Goal: Task Accomplishment & Management: Use online tool/utility

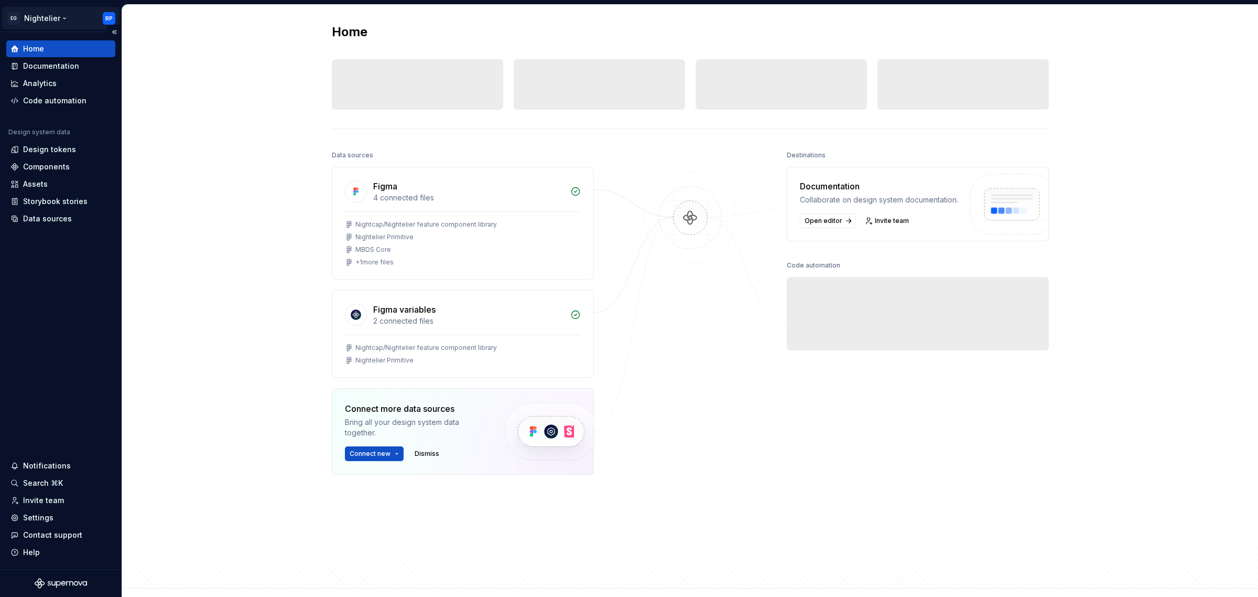
click at [40, 16] on html "EG Nightelier RP Home Documentation Analytics Code automation Design system dat…" at bounding box center [629, 298] width 1258 height 597
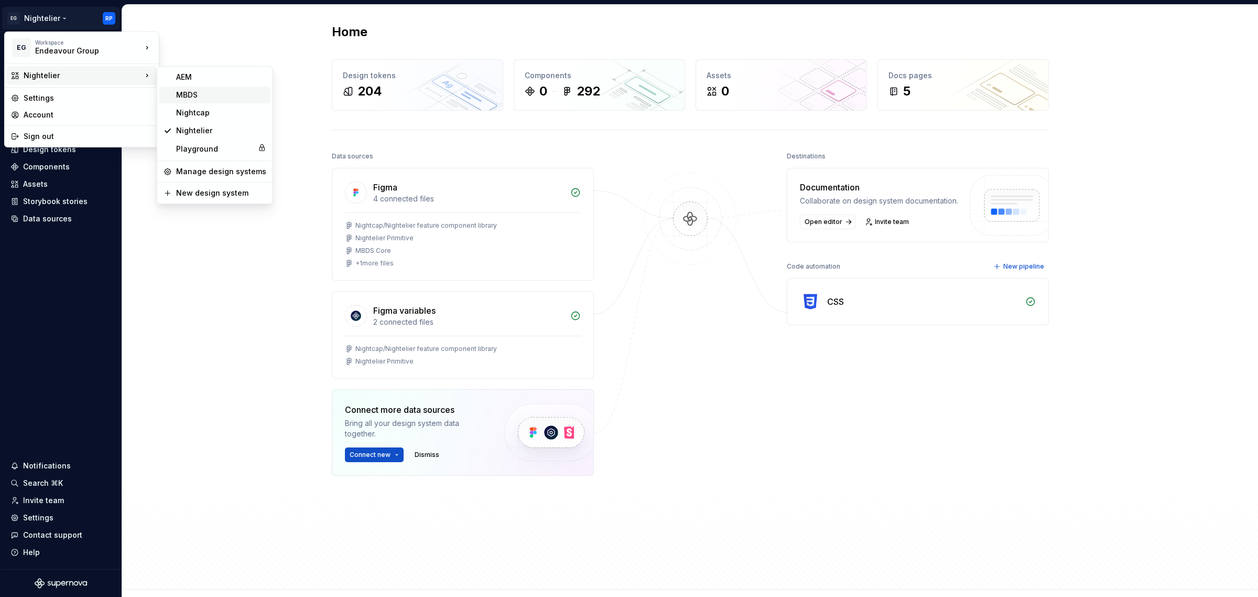
click at [197, 100] on div "MBDS" at bounding box center [221, 95] width 90 height 10
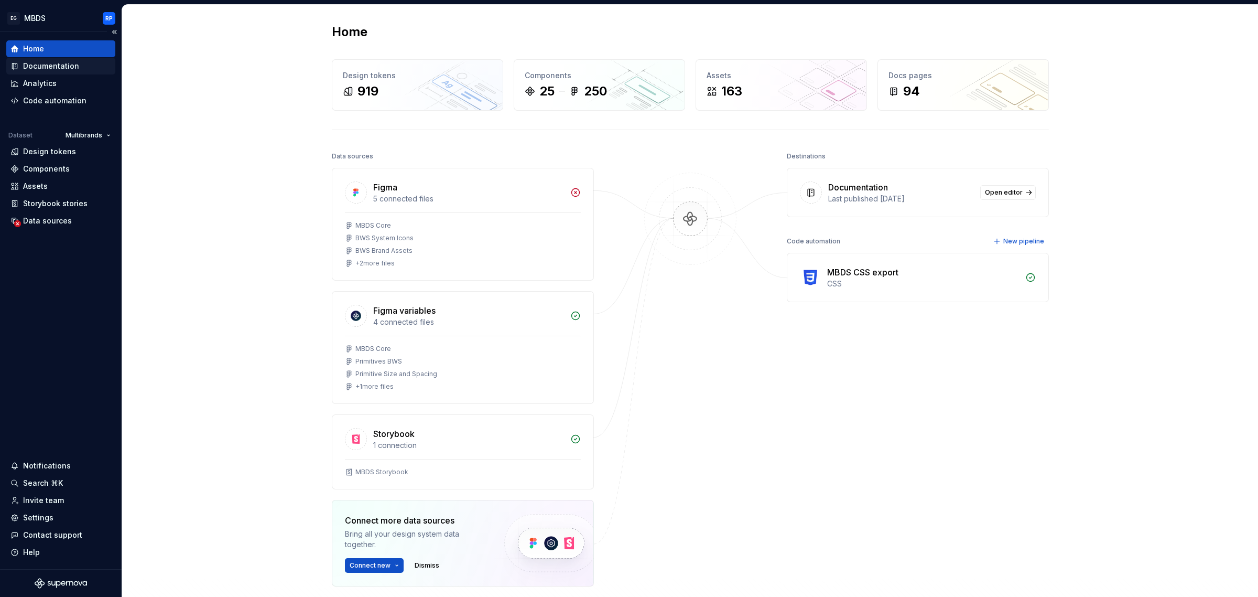
click at [70, 61] on div "Documentation" at bounding box center [51, 66] width 56 height 10
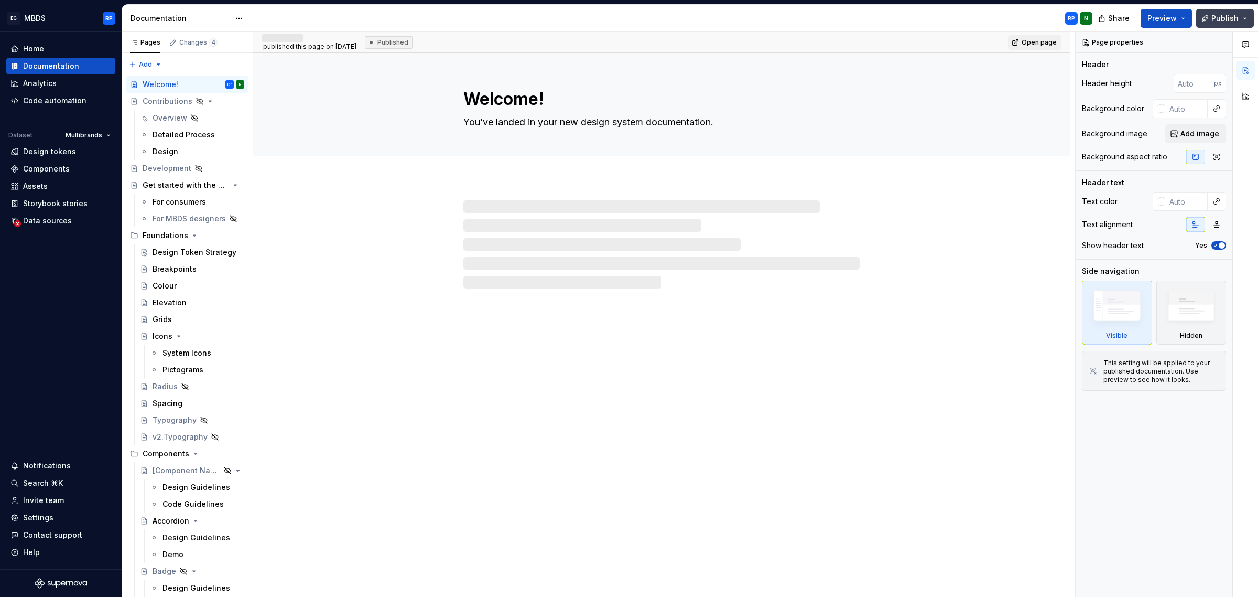
click at [1247, 19] on button "Publish" at bounding box center [1225, 18] width 58 height 19
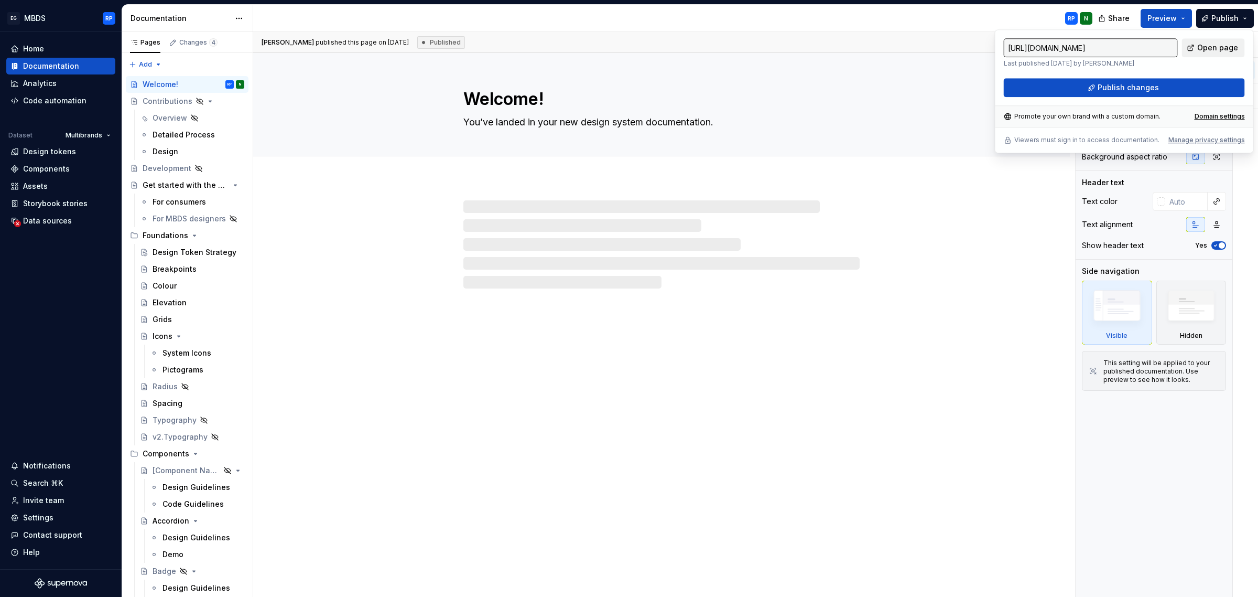
click at [1215, 45] on span "Open page" at bounding box center [1218, 47] width 41 height 10
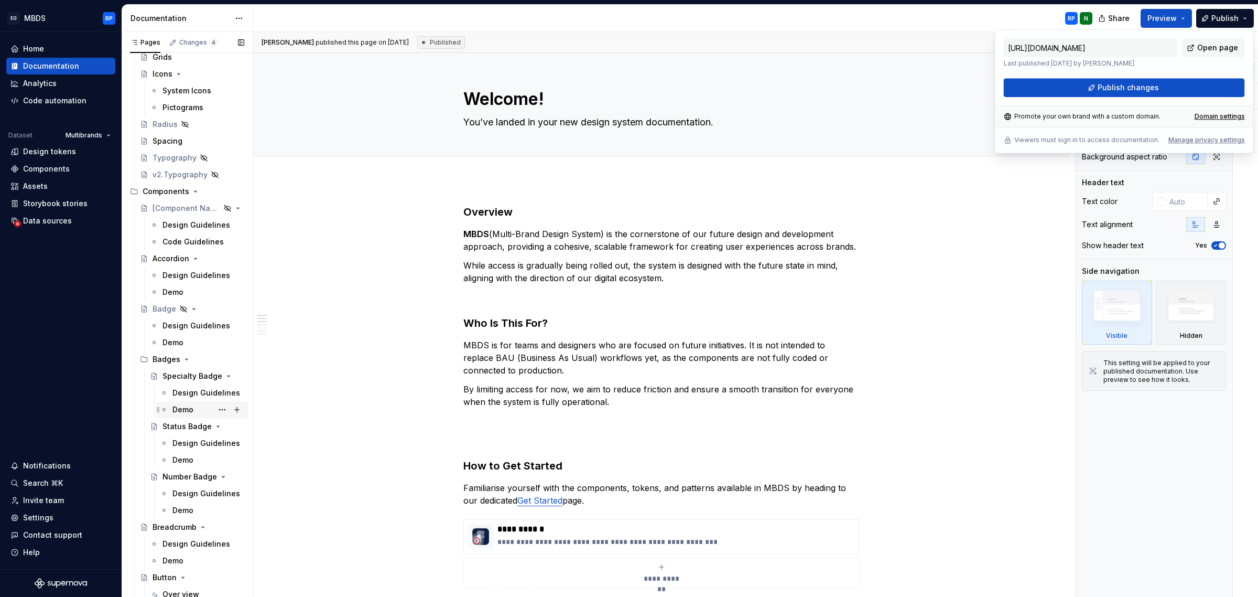
scroll to position [393, 0]
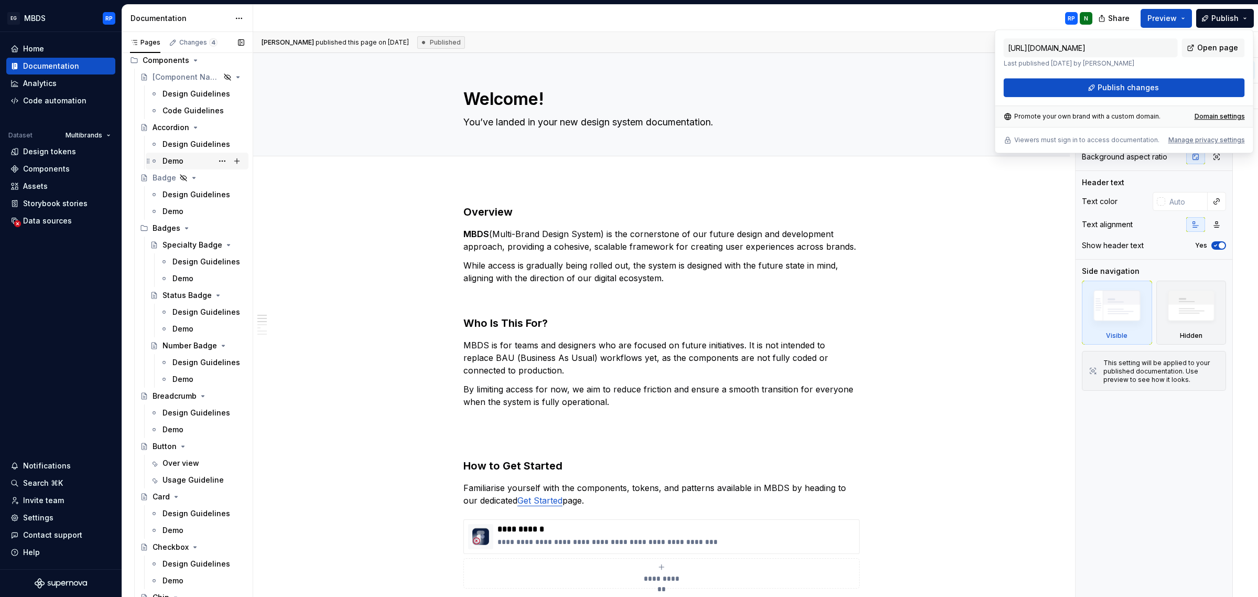
click at [178, 156] on div "Demo" at bounding box center [173, 161] width 21 height 10
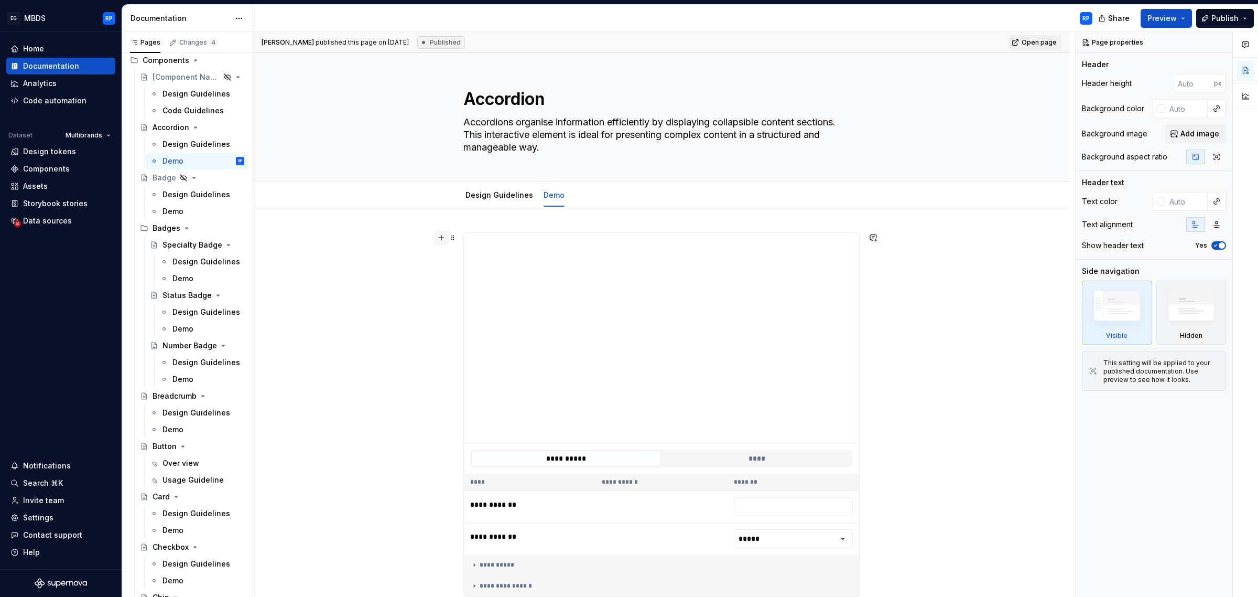
click at [441, 236] on button "button" at bounding box center [441, 237] width 15 height 15
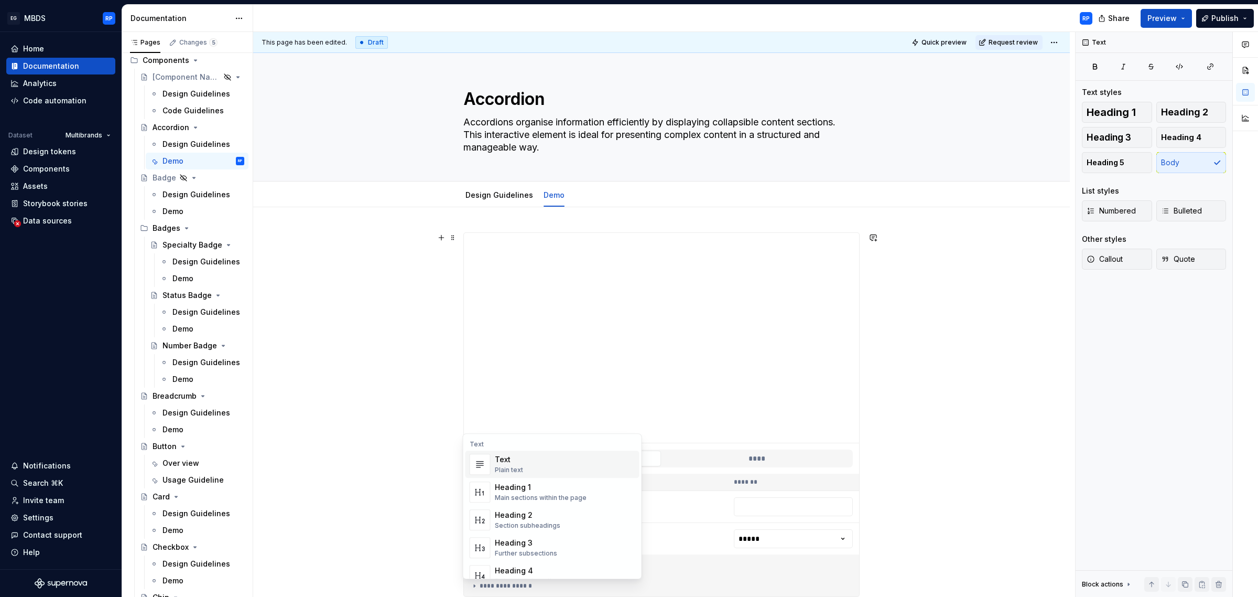
scroll to position [26, 0]
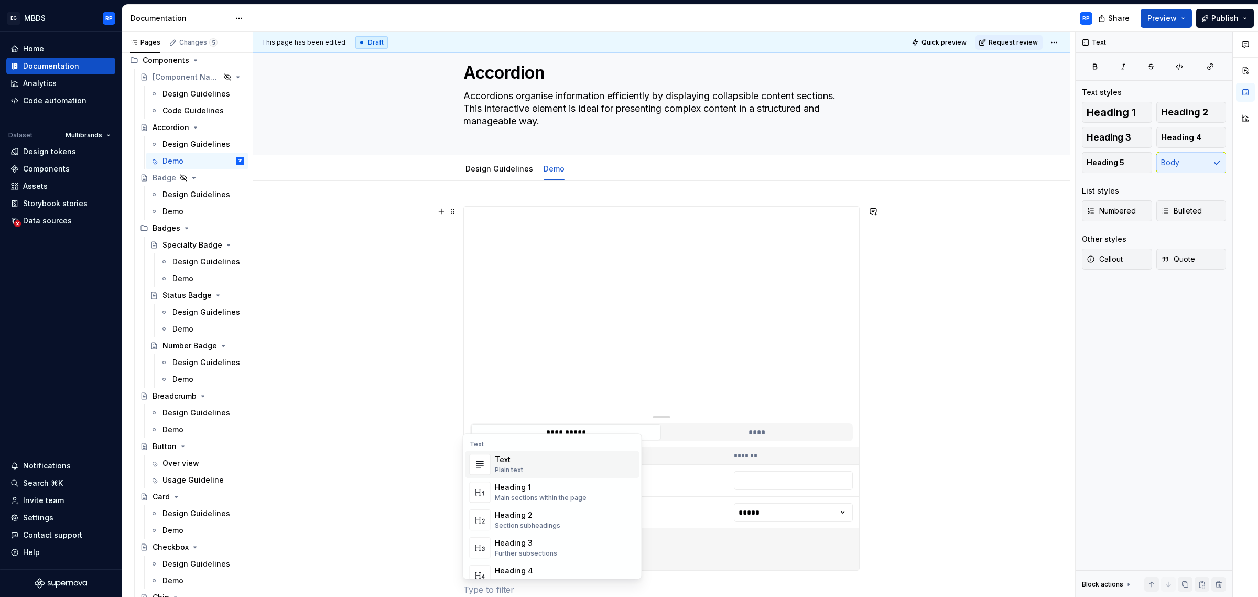
click at [393, 375] on div "**********" at bounding box center [664, 314] width 822 height 565
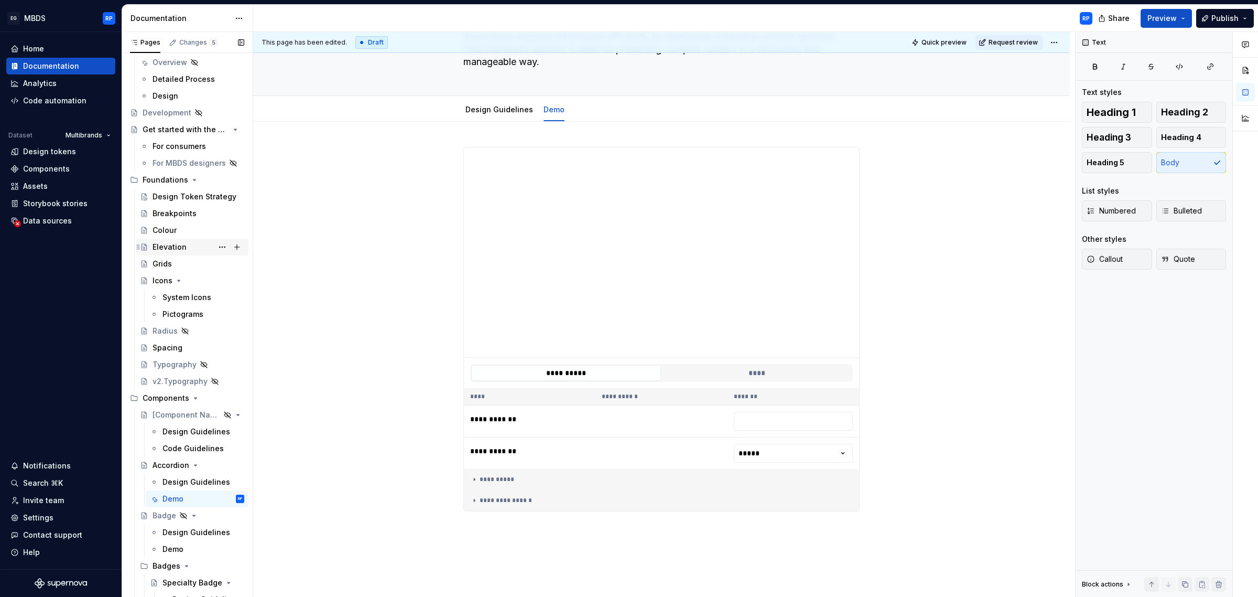
scroll to position [0, 0]
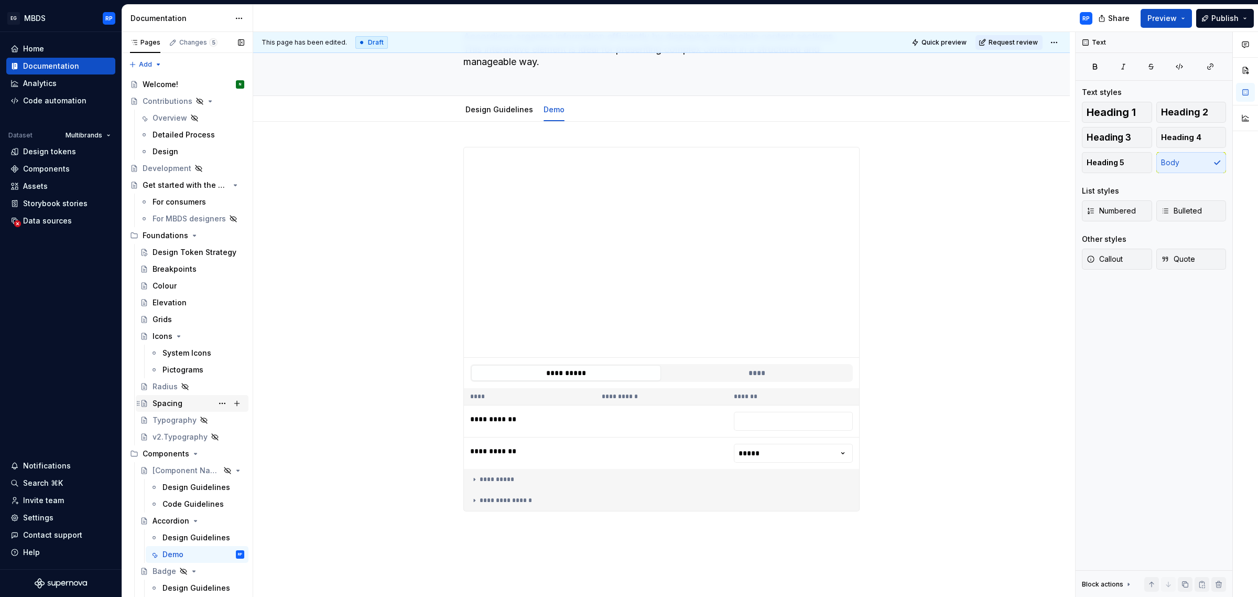
click at [176, 401] on div "Spacing" at bounding box center [168, 403] width 30 height 10
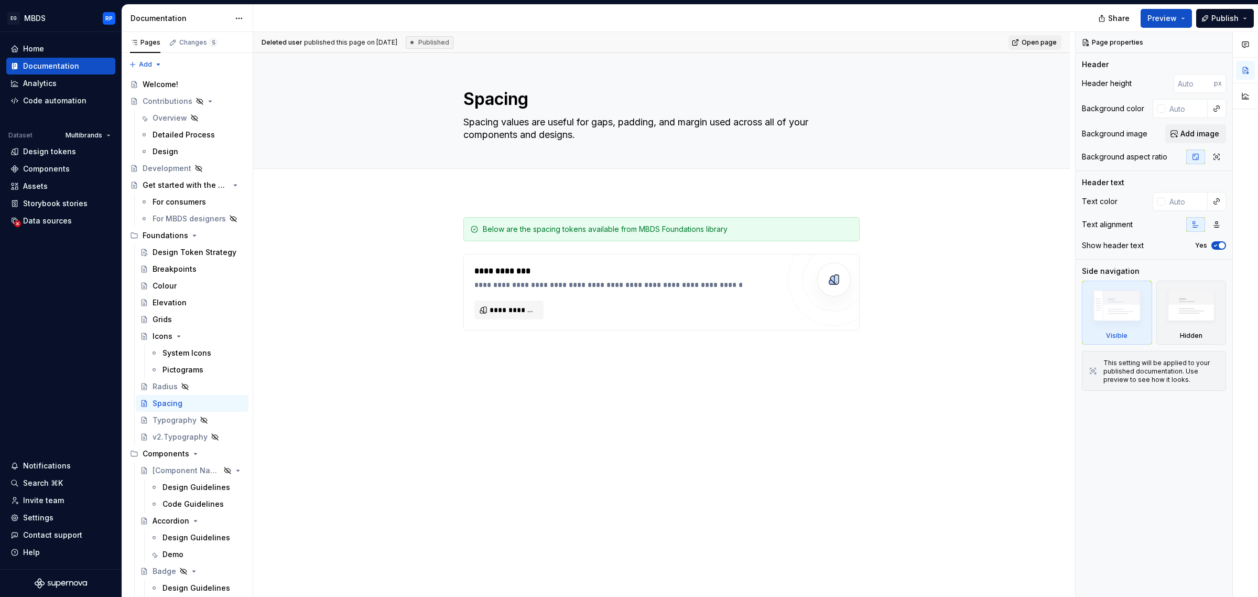
type textarea "*"
